Goal: Task Accomplishment & Management: Manage account settings

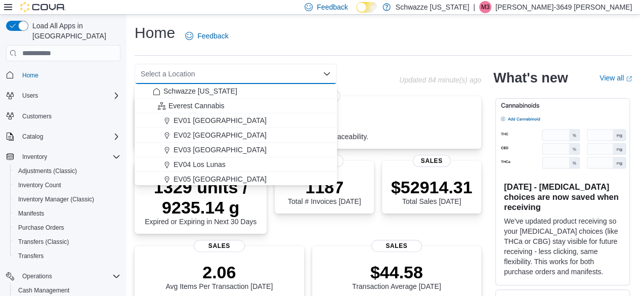
click at [612, 9] on p "[PERSON_NAME]-3649 [PERSON_NAME]" at bounding box center [563, 7] width 137 height 12
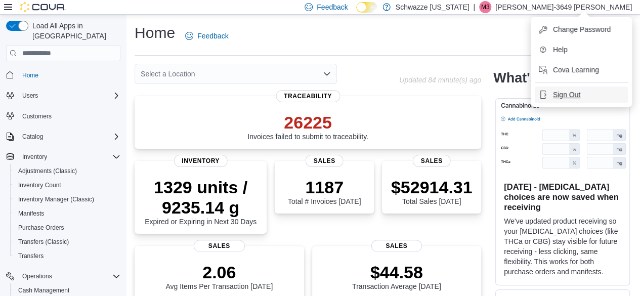
click at [576, 96] on span "Sign Out" at bounding box center [566, 95] width 27 height 10
